Goal: Task Accomplishment & Management: Use online tool/utility

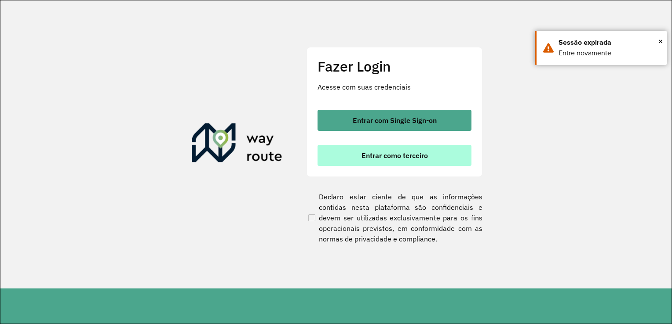
click at [399, 155] on span "Entrar como terceiro" at bounding box center [394, 155] width 66 height 7
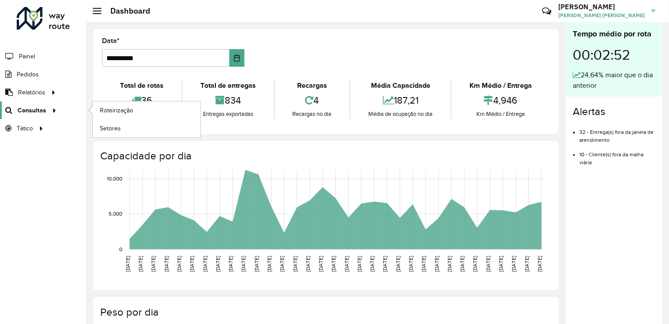
click at [41, 110] on span "Consultas" at bounding box center [32, 110] width 29 height 9
click at [113, 111] on span "Roteirização" at bounding box center [118, 110] width 36 height 9
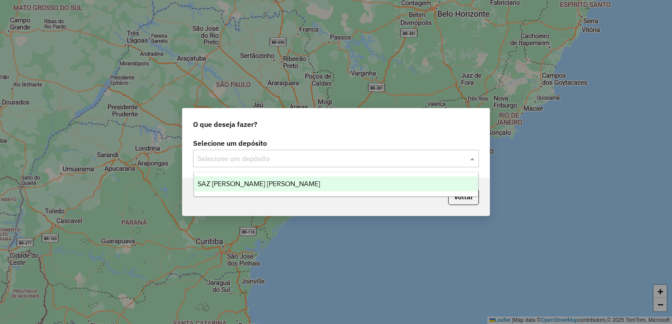
click at [370, 157] on input "text" at bounding box center [326, 159] width 259 height 11
click at [255, 186] on span "SAZ [PERSON_NAME] [PERSON_NAME]" at bounding box center [258, 183] width 123 height 7
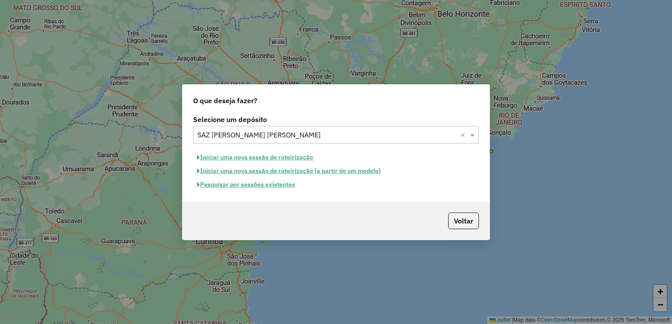
click at [261, 186] on button "Pesquisar por sessões existentes" at bounding box center [246, 185] width 106 height 14
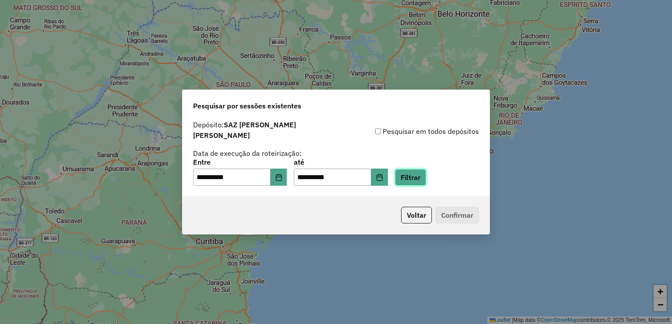
click at [426, 178] on button "Filtrar" at bounding box center [410, 177] width 31 height 17
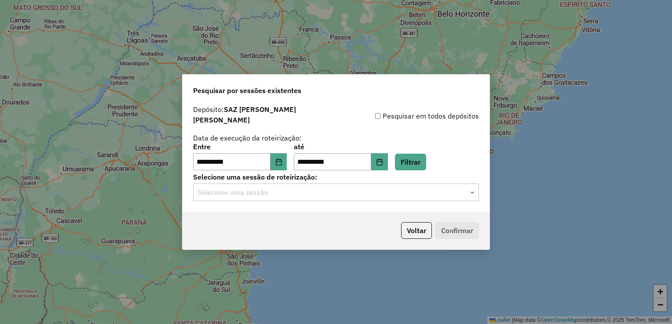
click at [336, 189] on input "text" at bounding box center [326, 193] width 259 height 11
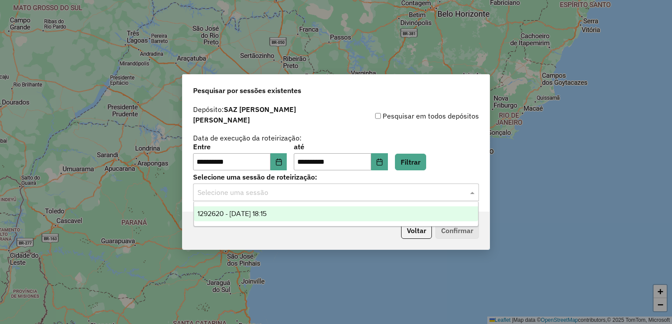
click at [248, 212] on span "1292620 - 11/10/2025 18:15" at bounding box center [231, 213] width 69 height 7
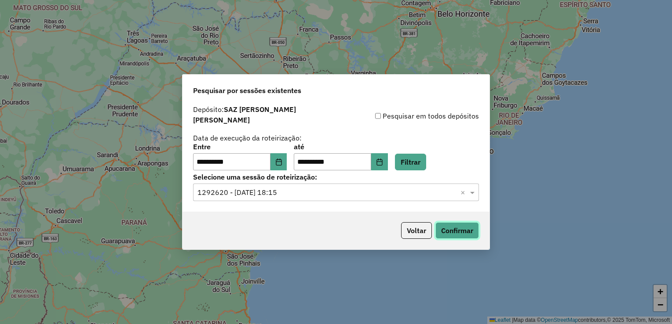
click at [461, 232] on button "Confirmar" at bounding box center [457, 230] width 44 height 17
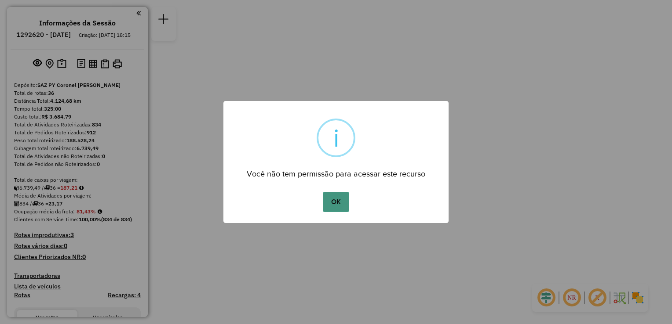
click at [336, 200] on button "OK" at bounding box center [336, 202] width 26 height 20
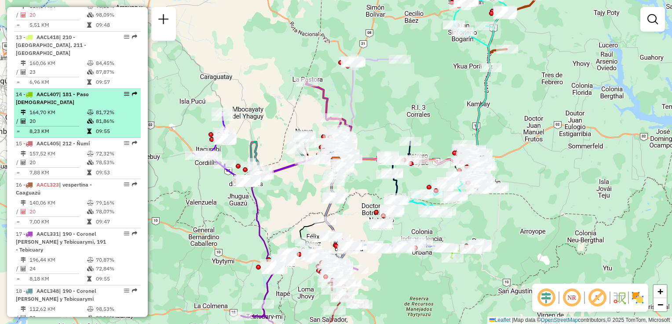
scroll to position [835, 0]
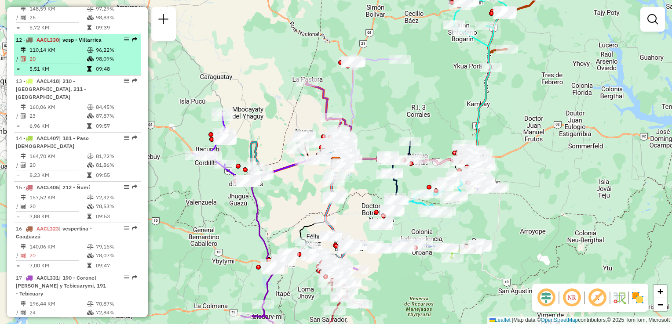
click at [56, 55] on td "110,14 KM" at bounding box center [58, 50] width 58 height 9
select select "**********"
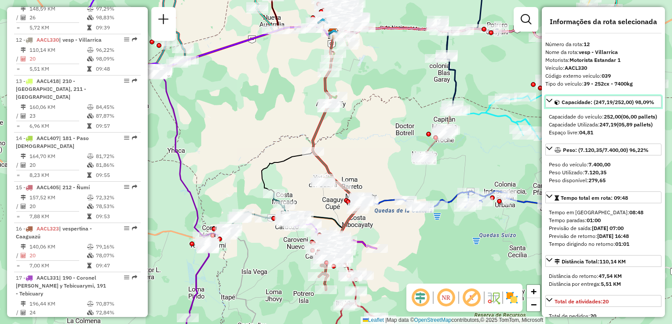
click at [549, 101] on icon at bounding box center [549, 101] width 6 height 4
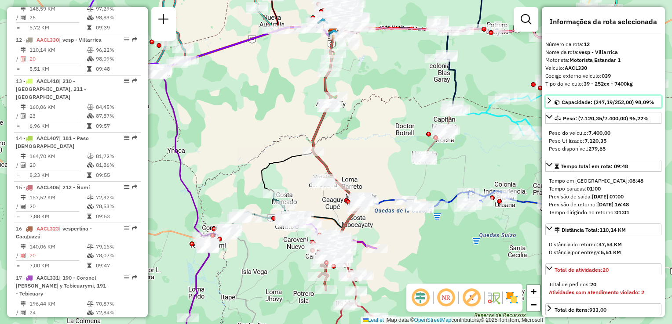
click at [549, 101] on icon at bounding box center [549, 101] width 4 height 6
